Goal: Understand site structure: Grasp the organization and layout of the website

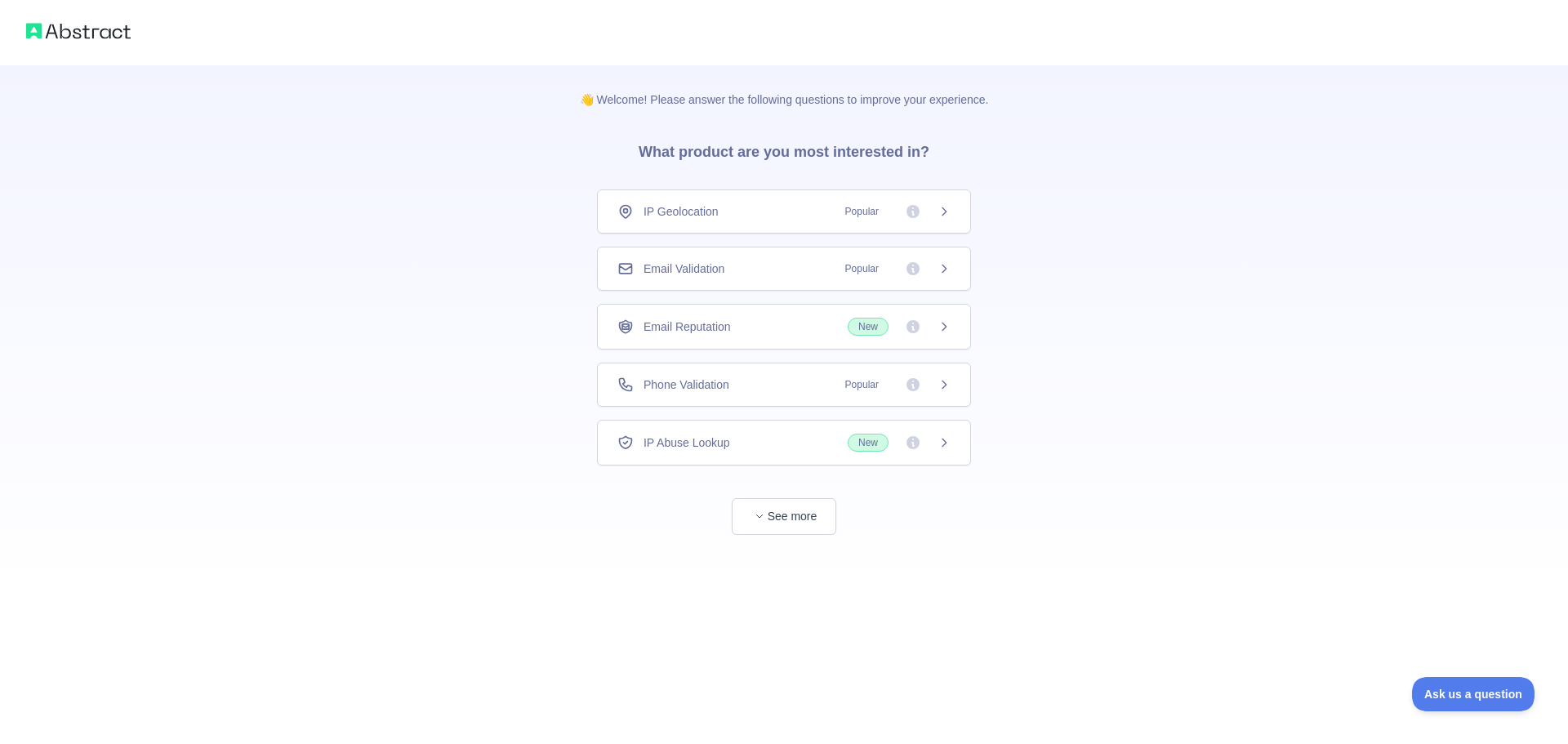
click at [934, 389] on span "Popular" at bounding box center [894, 385] width 116 height 16
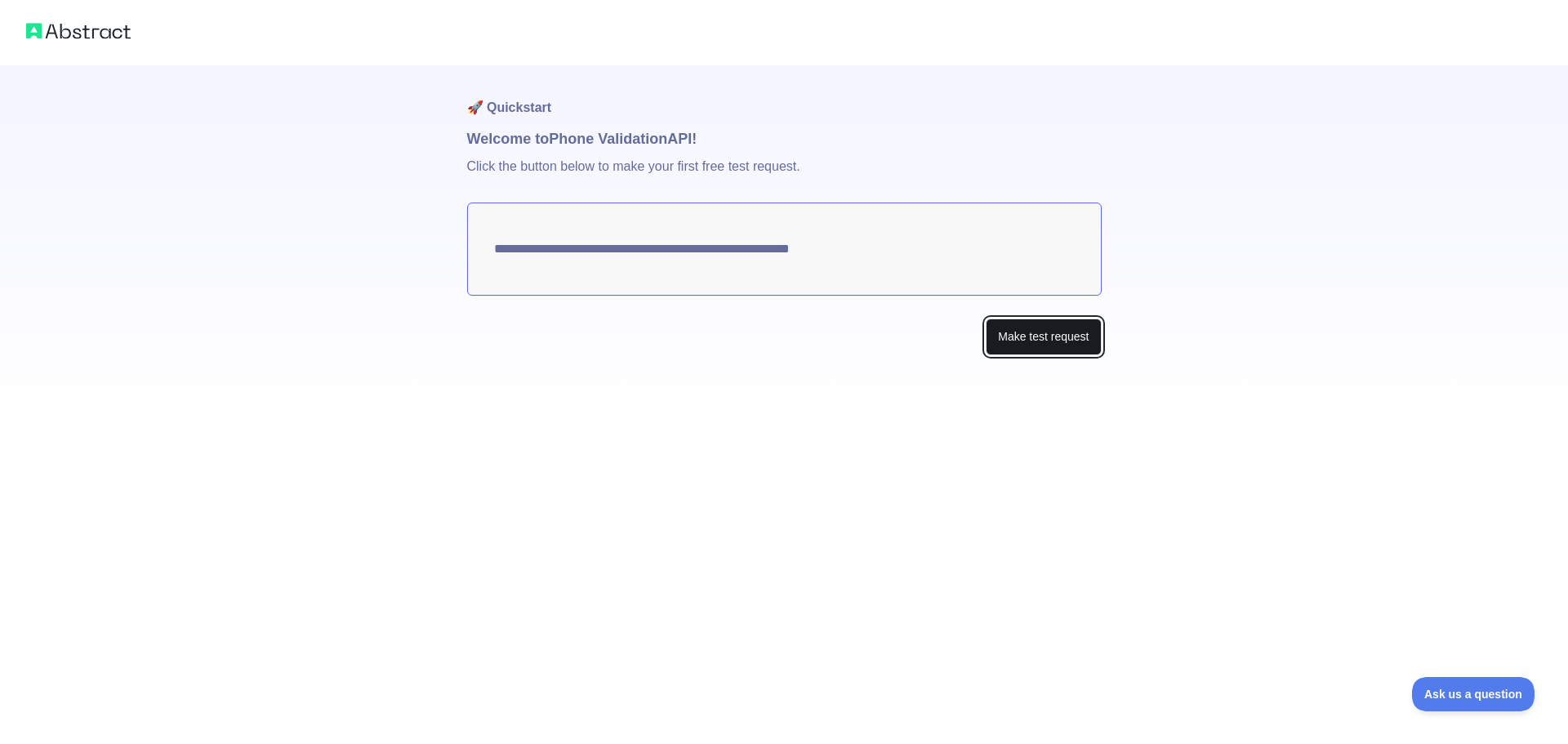
click at [1020, 331] on button "Make test request" at bounding box center [1044, 336] width 116 height 37
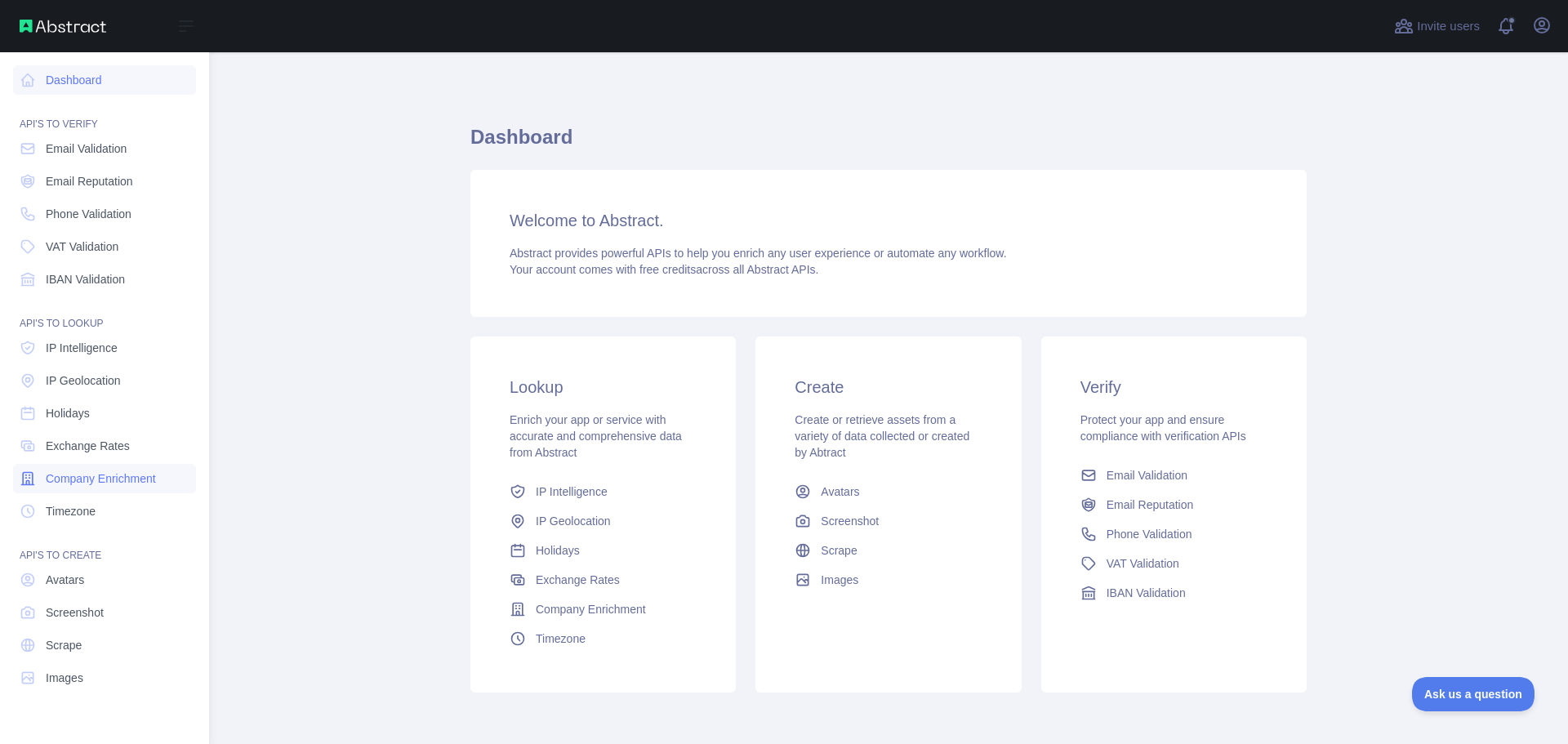
click at [88, 478] on span "Company Enrichment" at bounding box center [101, 478] width 110 height 16
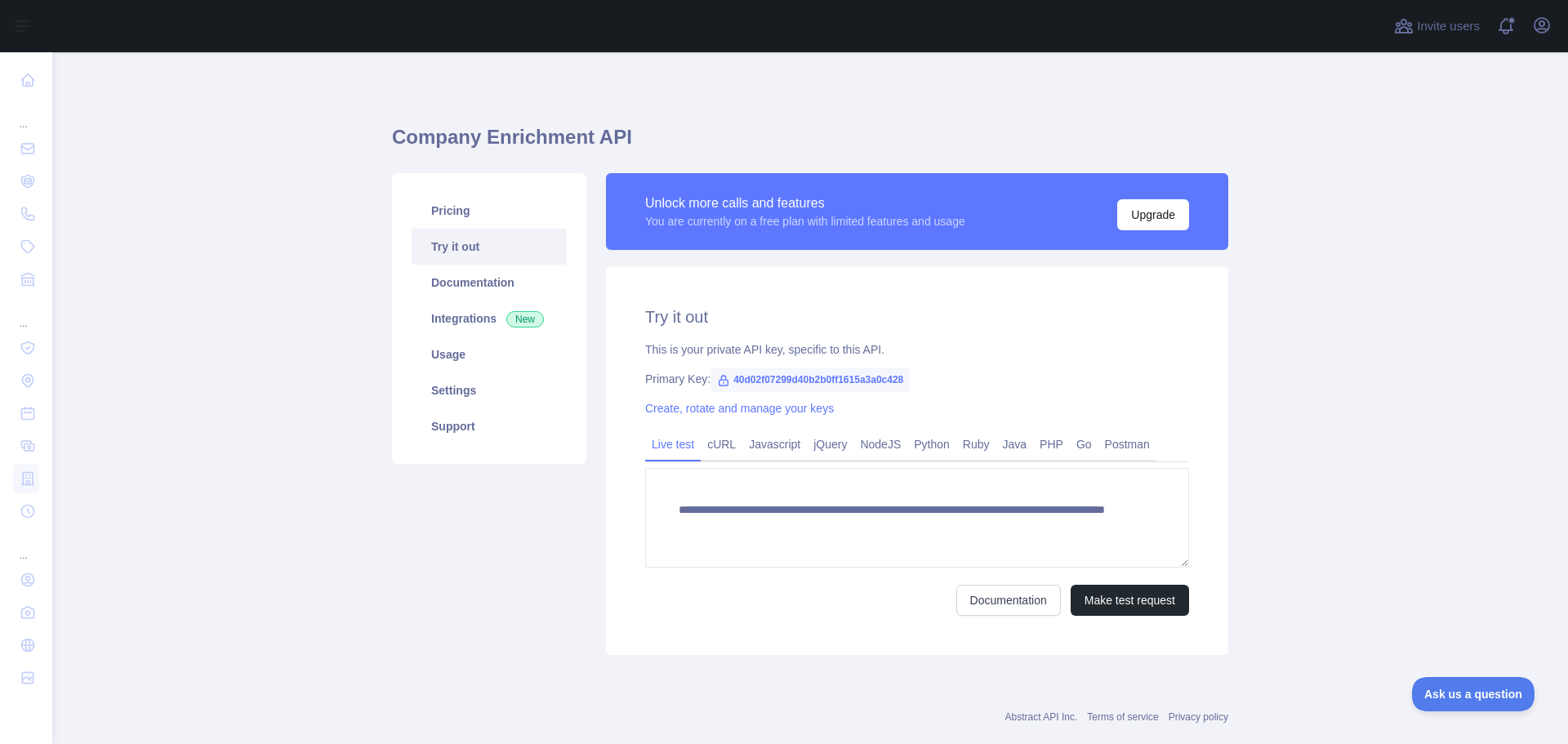
click at [894, 377] on span "40d02f07299d40b2b0ff1615a3a0c428" at bounding box center [810, 379] width 199 height 24
click at [719, 382] on icon at bounding box center [724, 380] width 9 height 9
drag, startPoint x: 727, startPoint y: 379, endPoint x: 901, endPoint y: 383, distance: 174.0
click at [901, 383] on span "40d02f07299d40b2b0ff1615a3a0c428" at bounding box center [810, 379] width 199 height 24
copy span "40d02f07299d40b2b0ff1615a3a0c428"
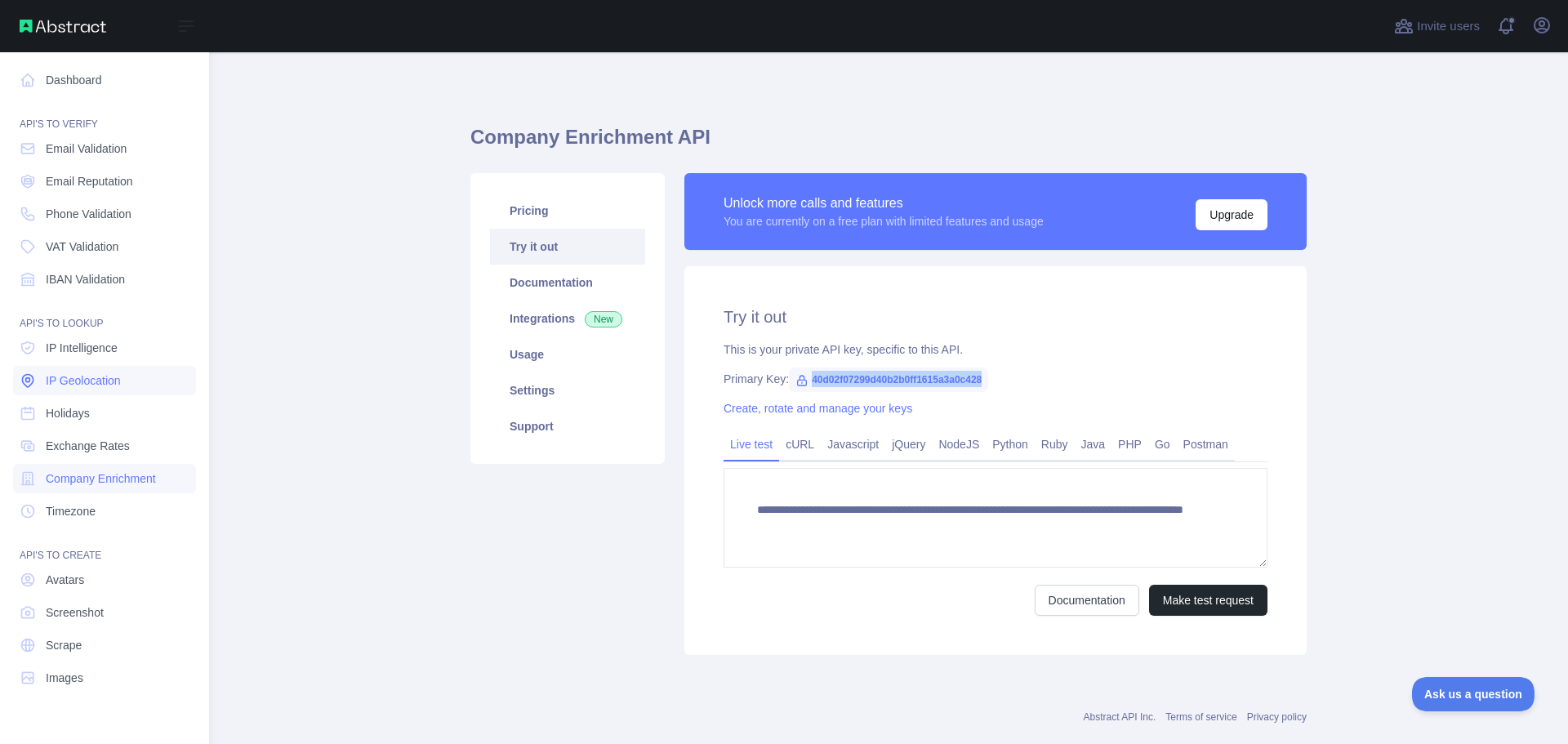
click at [100, 372] on link "IP Geolocation" at bounding box center [104, 380] width 183 height 29
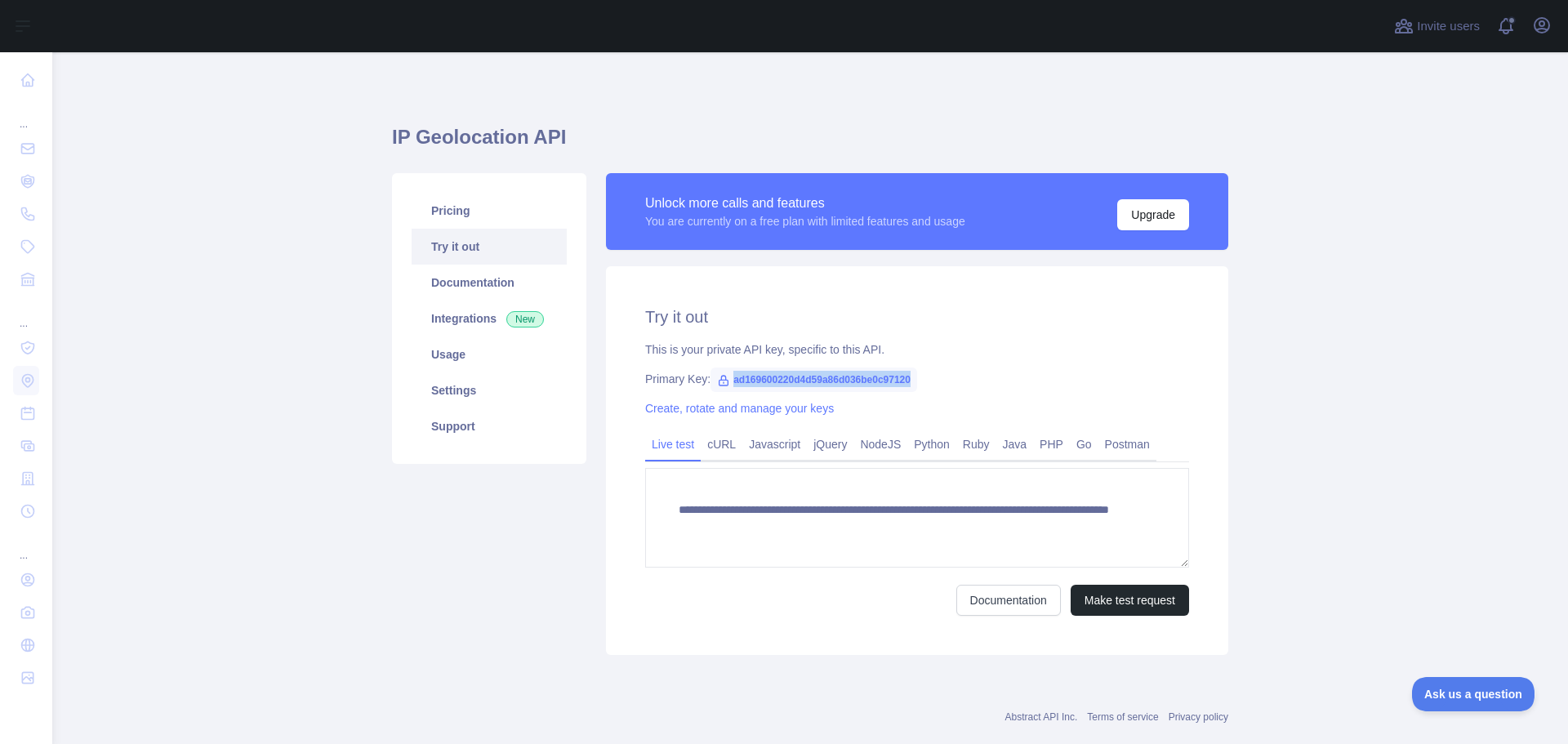
drag, startPoint x: 905, startPoint y: 378, endPoint x: 728, endPoint y: 384, distance: 177.1
click at [726, 383] on span "ad169600220d4d59a86d036be0c97120" at bounding box center [814, 379] width 207 height 24
copy span "ad169600220d4d59a86d036be0c97120"
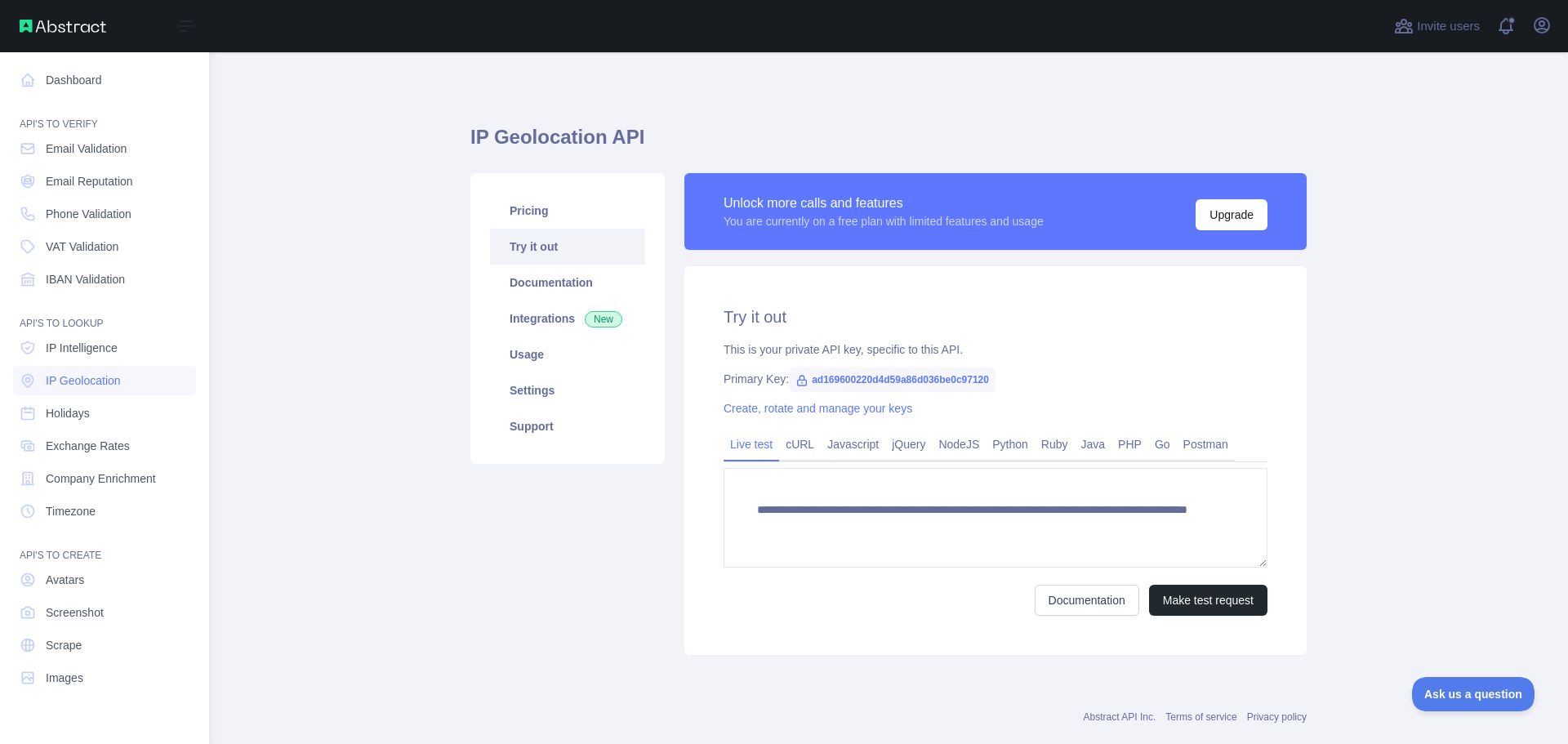
click at [95, 197] on nav "Dashboard API'S TO VERIFY Email Validation Email Reputation Phone Validation VA…" at bounding box center [104, 385] width 183 height 666
click at [95, 209] on span "Phone Validation" at bounding box center [88, 214] width 85 height 16
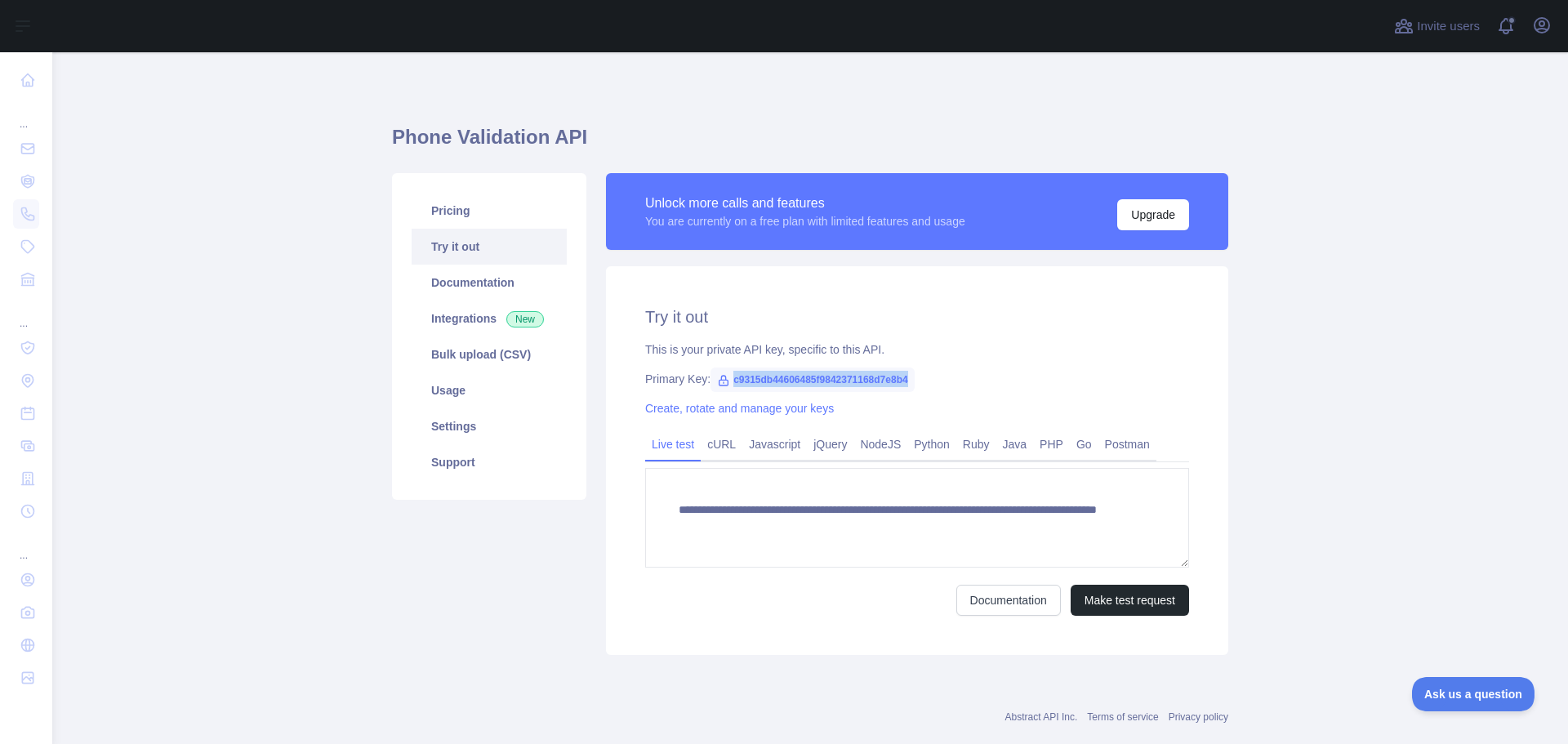
drag, startPoint x: 908, startPoint y: 378, endPoint x: 726, endPoint y: 387, distance: 182.2
click at [726, 387] on span "c9315db44606485f9842371168d7e8b4" at bounding box center [812, 379] width 204 height 24
copy span "c9315db44606485f9842371168d7e8b4"
